Goal: Complete application form

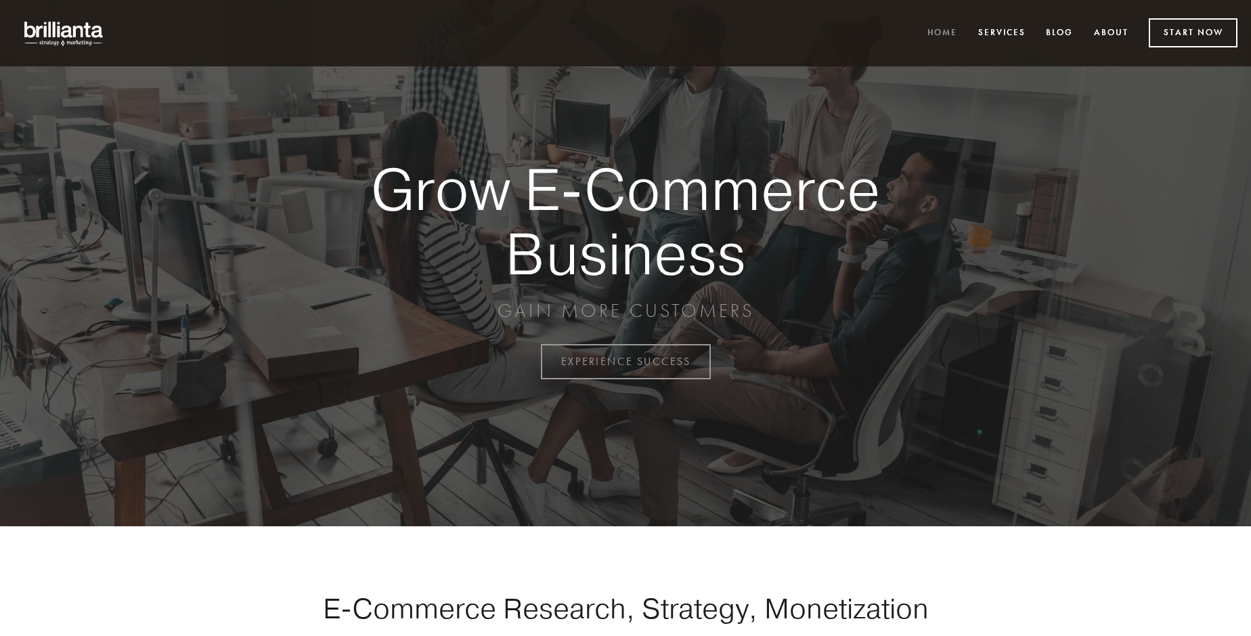
scroll to position [3550, 0]
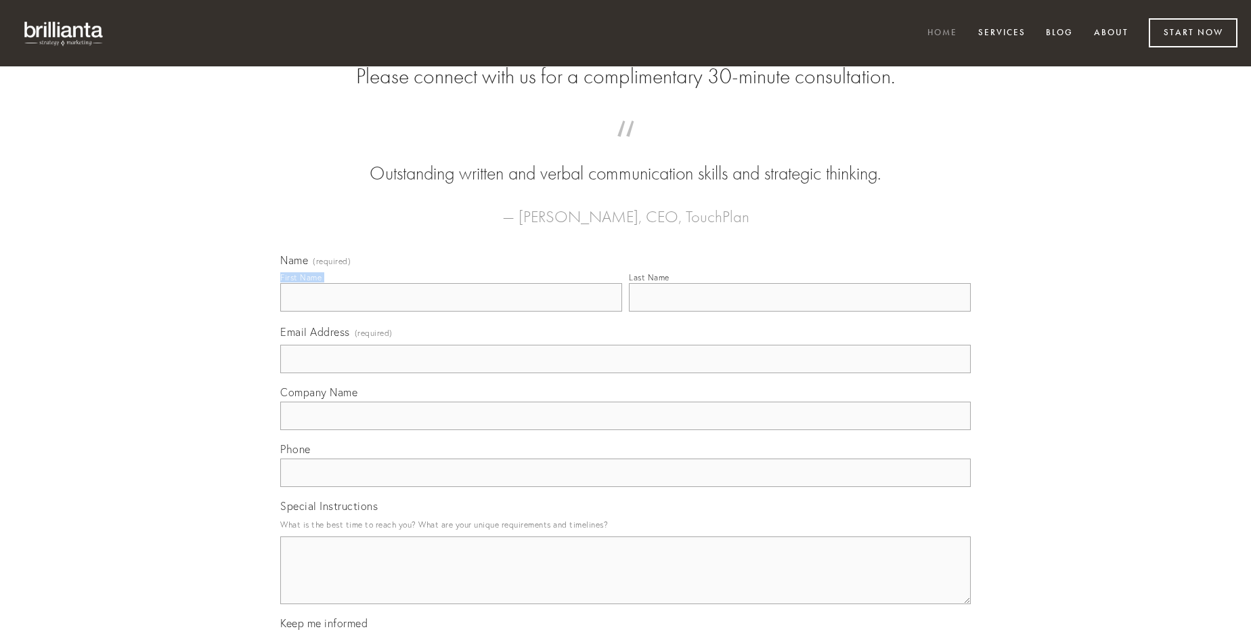
type input "[PERSON_NAME]"
click at [800, 311] on input "Last Name" at bounding box center [800, 297] width 342 height 28
type input "[PERSON_NAME]"
click at [626, 373] on input "Email Address (required)" at bounding box center [625, 359] width 691 height 28
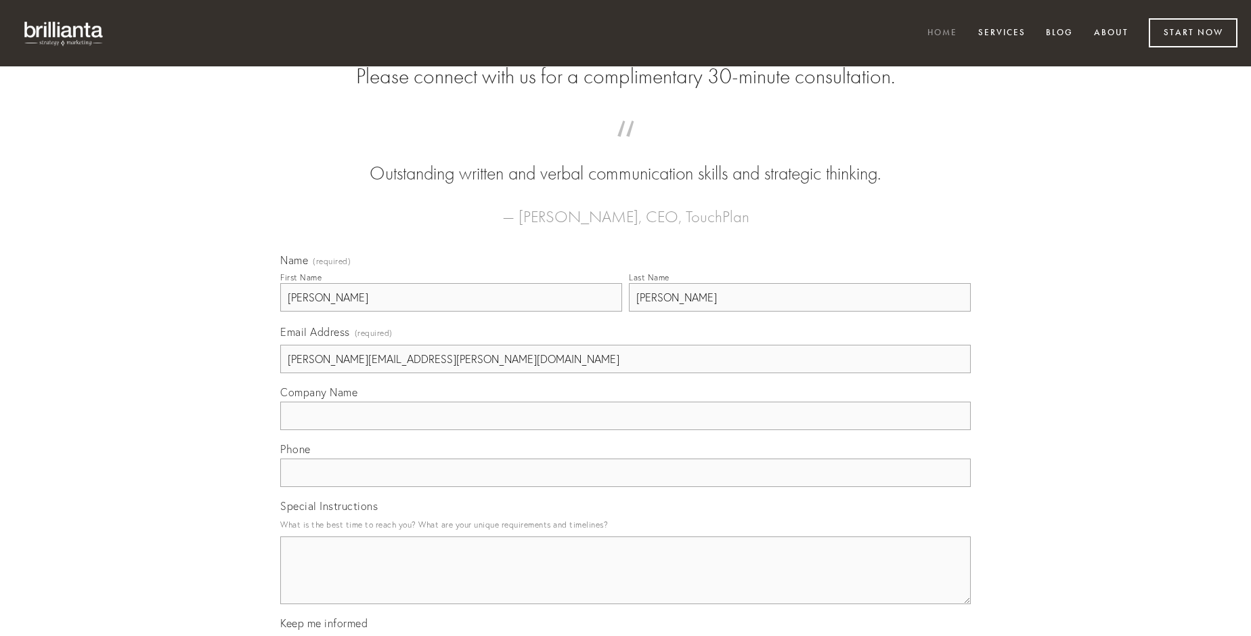
type input "[PERSON_NAME][EMAIL_ADDRESS][PERSON_NAME][DOMAIN_NAME]"
click at [626, 430] on input "Company Name" at bounding box center [625, 416] width 691 height 28
type input "valde"
click at [626, 487] on input "text" at bounding box center [625, 472] width 691 height 28
click at [626, 582] on textarea "Special Instructions" at bounding box center [625, 570] width 691 height 68
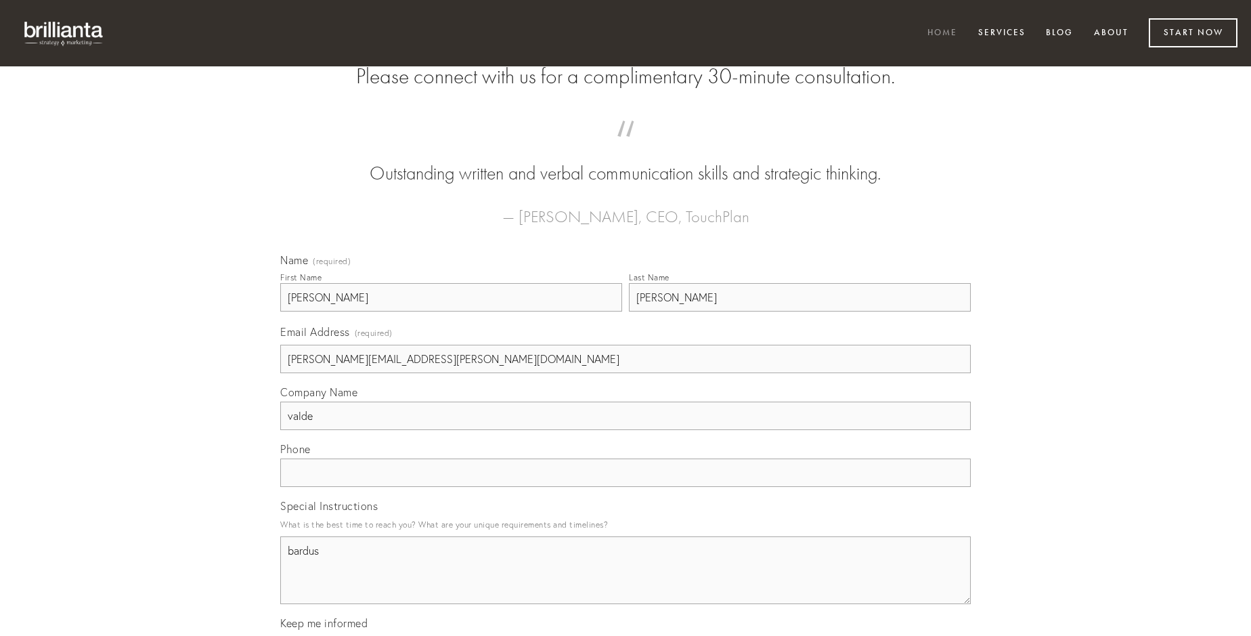
type textarea "bardus"
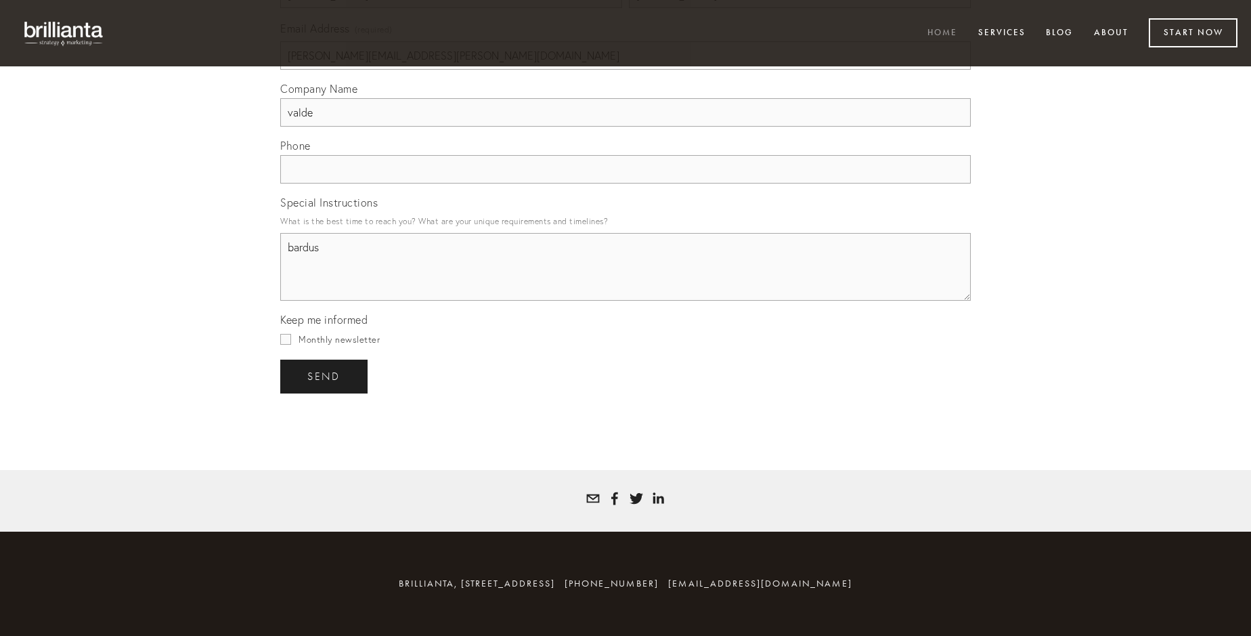
click at [325, 376] on span "send" at bounding box center [323, 376] width 33 height 12
